Goal: Use online tool/utility: Utilize a website feature to perform a specific function

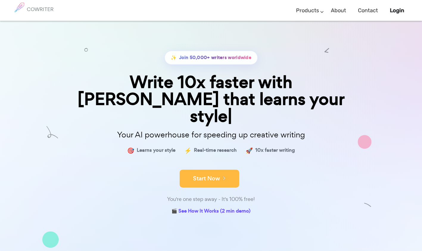
click at [209, 170] on button "Start Now" at bounding box center [210, 179] width 60 height 18
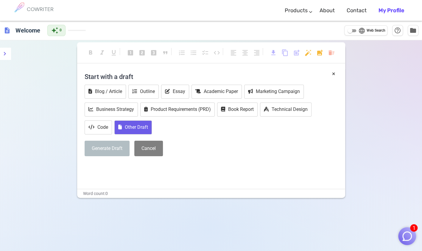
click at [131, 128] on button "Other Draft" at bounding box center [133, 127] width 38 height 14
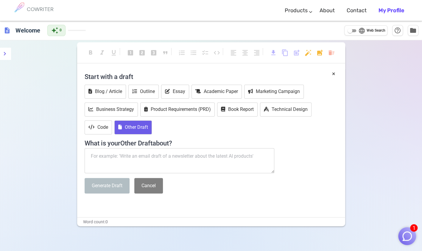
click at [125, 156] on textarea at bounding box center [180, 160] width 190 height 25
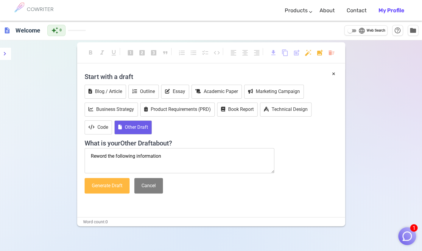
type textarea "Reword the following information"
click at [115, 188] on button "Generate Draft" at bounding box center [107, 186] width 45 height 16
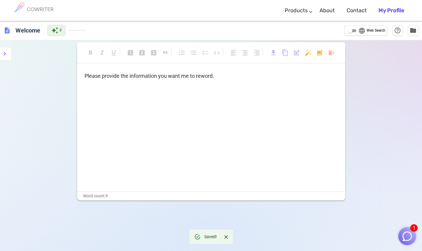
click at [109, 103] on div "Please provide the information you want me to reword. ﻿" at bounding box center [211, 131] width 268 height 119
click at [224, 76] on p "Please provide the information you want me to reword. ﻿" at bounding box center [211, 76] width 253 height 9
click at [7, 55] on icon "menu" at bounding box center [4, 53] width 7 height 7
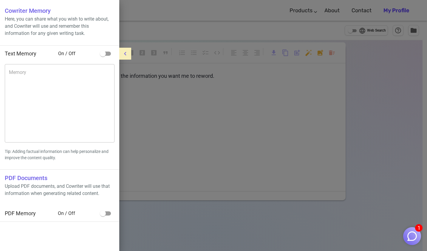
click at [126, 52] on icon "menu" at bounding box center [125, 53] width 7 height 7
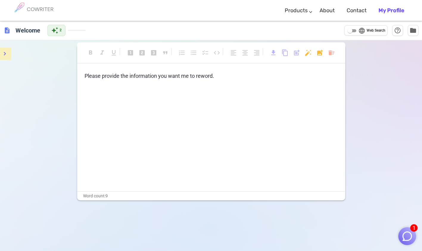
click at [173, 102] on p "﻿" at bounding box center [211, 98] width 253 height 9
click at [211, 238] on div "Saved!" at bounding box center [210, 236] width 13 height 11
click at [227, 237] on icon "Close" at bounding box center [226, 237] width 6 height 6
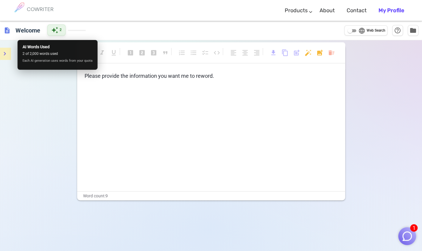
click at [63, 30] on div "auto_awesome 2" at bounding box center [56, 29] width 18 height 11
click at [61, 30] on span "2" at bounding box center [61, 30] width 2 height 6
click at [59, 35] on div "auto_awesome 2" at bounding box center [56, 29] width 18 height 11
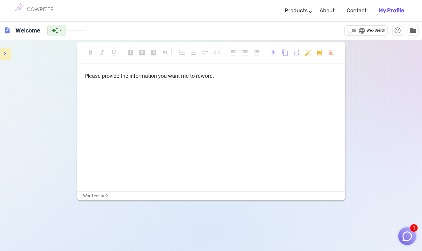
click at [118, 87] on p "﻿" at bounding box center [211, 87] width 253 height 9
click at [6, 30] on span "description" at bounding box center [7, 30] width 7 height 7
click at [239, 87] on p "﻿" at bounding box center [211, 87] width 253 height 9
click at [308, 52] on body "1 COWRITER Products Writing Marketing Emails Images (soon) About Contact My Pro…" at bounding box center [211, 145] width 422 height 291
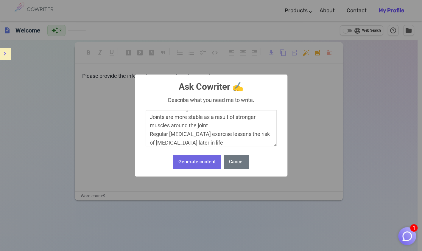
scroll to position [53, 0]
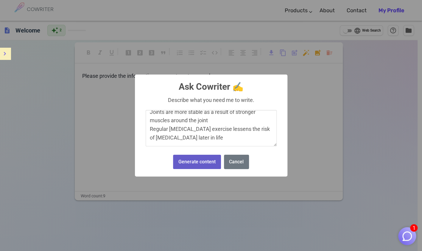
type textarea "Long-term effects of exercise on the skeleton: Bones become stronger and denser…"
click at [187, 160] on button "Generate content" at bounding box center [197, 162] width 48 height 15
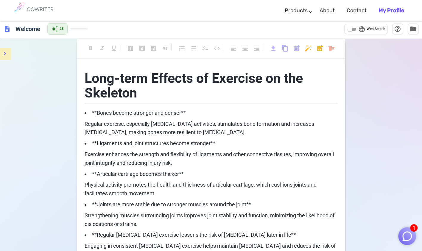
scroll to position [0, 0]
